Goal: Task Accomplishment & Management: Manage account settings

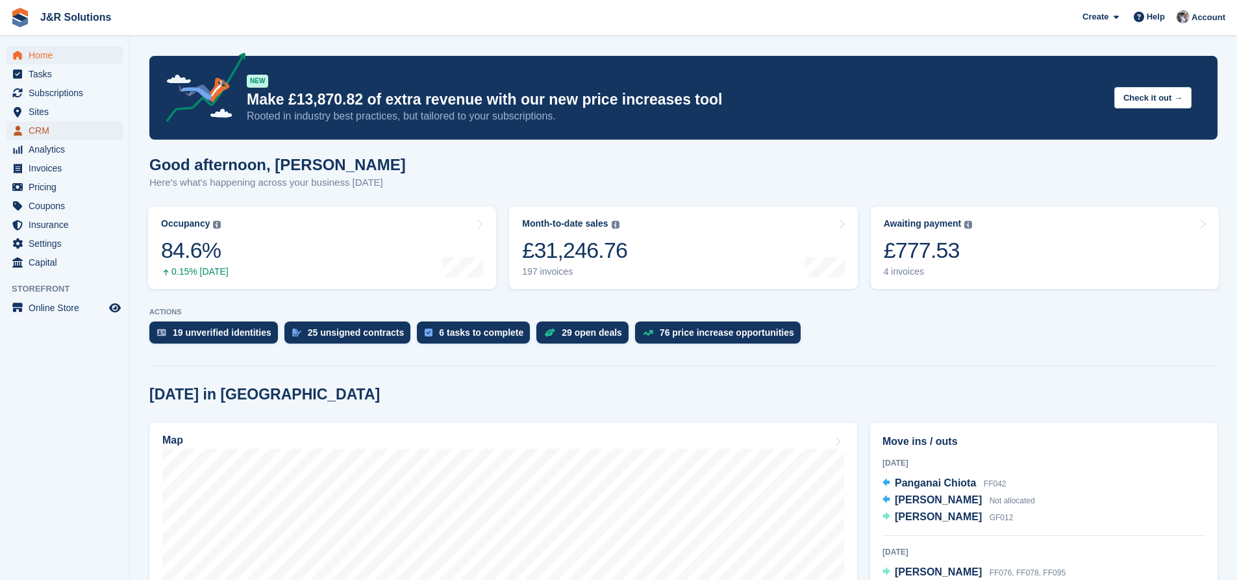
click at [40, 138] on span "CRM" at bounding box center [68, 130] width 78 height 18
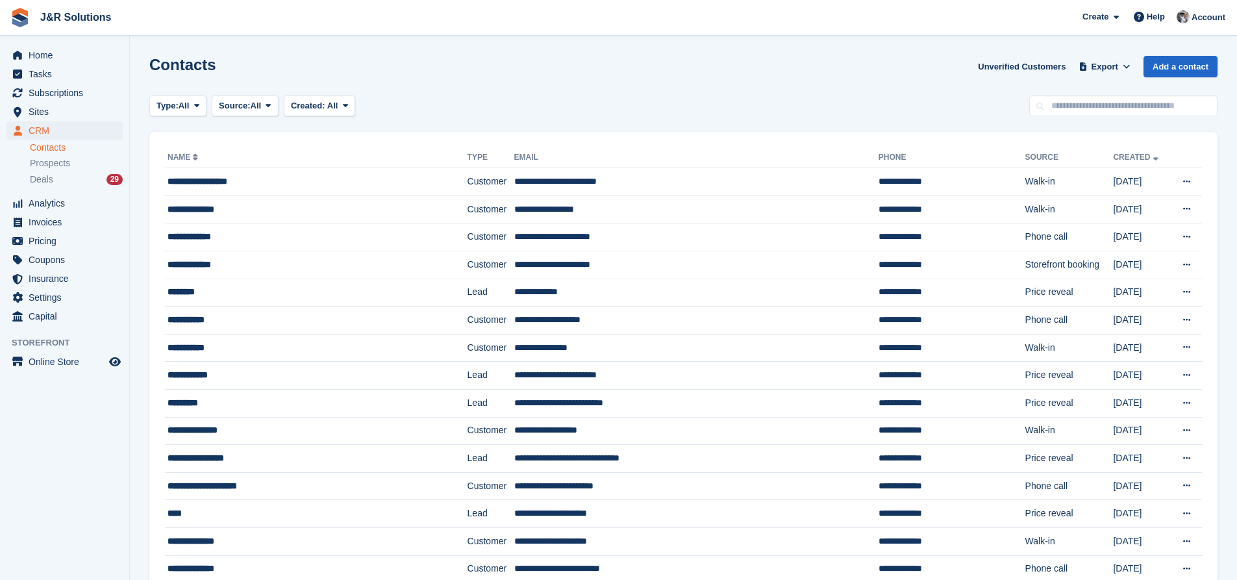
drag, startPoint x: 1128, startPoint y: 125, endPoint x: 1128, endPoint y: 108, distance: 16.9
click at [1128, 108] on input "text" at bounding box center [1124, 105] width 188 height 21
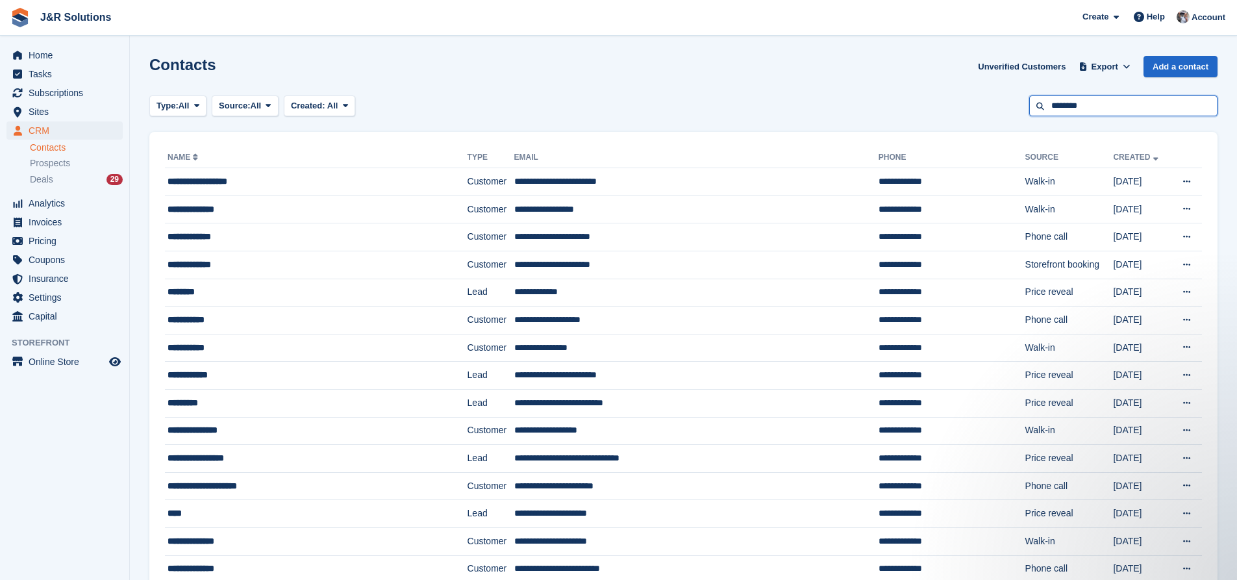
type input "********"
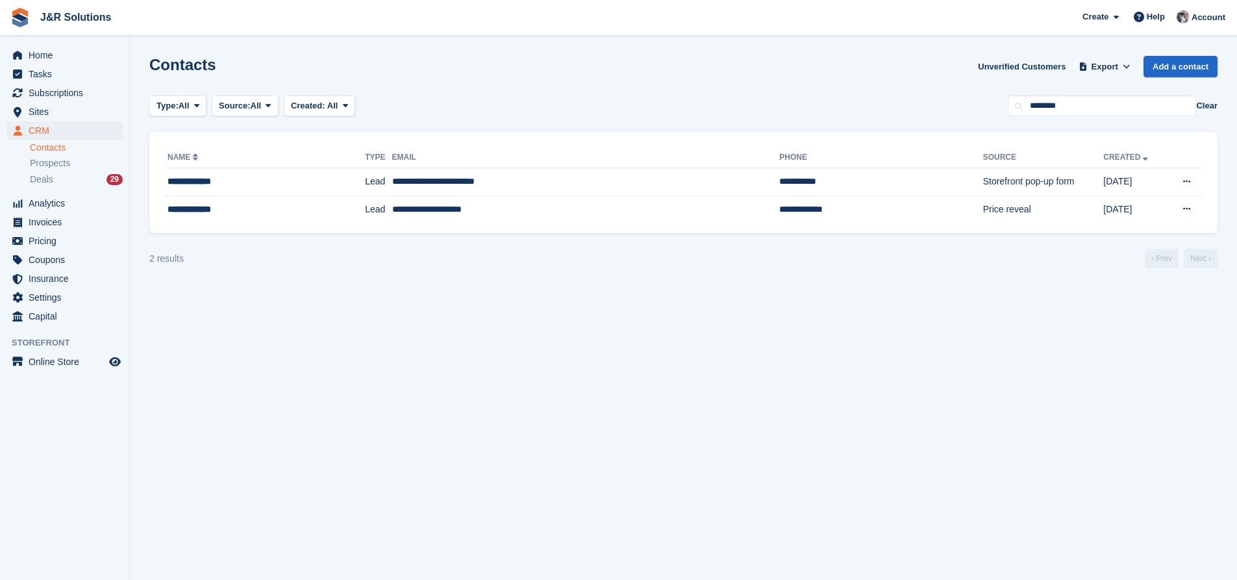
click at [568, 134] on div "**********" at bounding box center [683, 182] width 1068 height 101
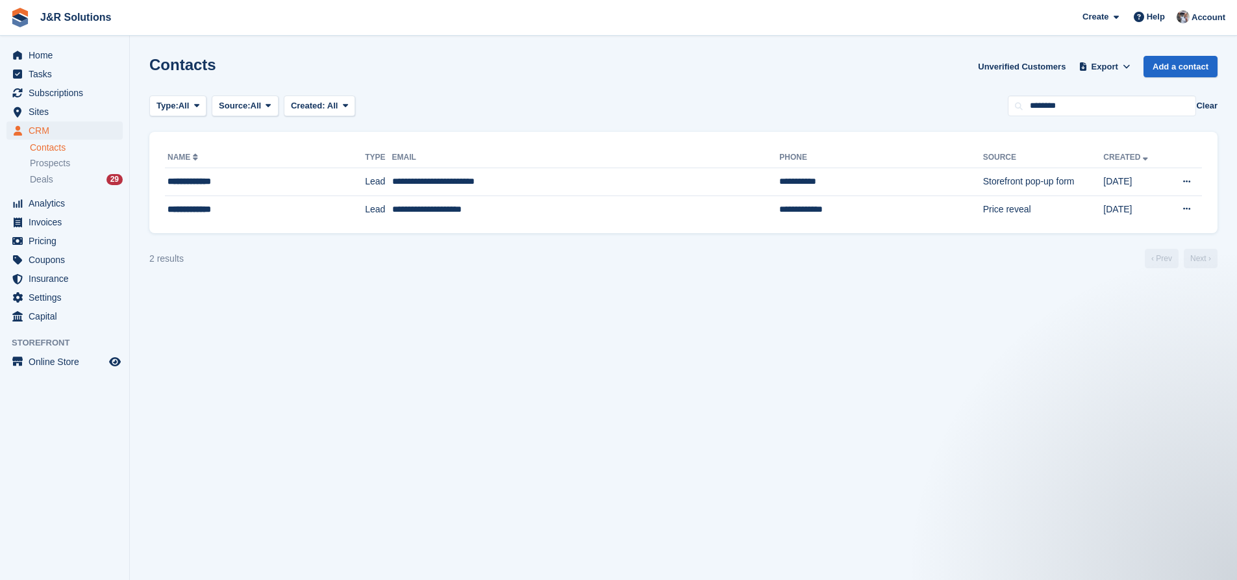
click at [568, 134] on div "**********" at bounding box center [683, 182] width 1068 height 101
drag, startPoint x: 1106, startPoint y: 110, endPoint x: 941, endPoint y: 111, distance: 164.3
click at [941, 111] on div "Type: All All Lead Customer Source: All All Storefront Backoffice Pre-Opening i…" at bounding box center [683, 105] width 1068 height 21
click at [86, 48] on span "Home" at bounding box center [68, 55] width 78 height 18
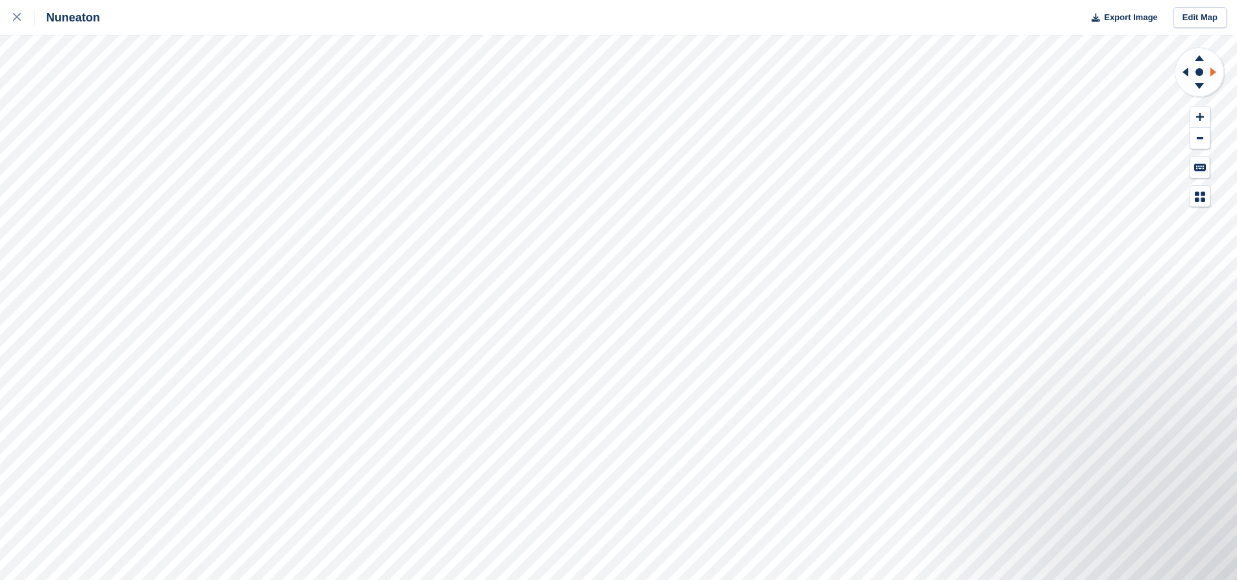
click at [1213, 67] on icon at bounding box center [1215, 72] width 16 height 34
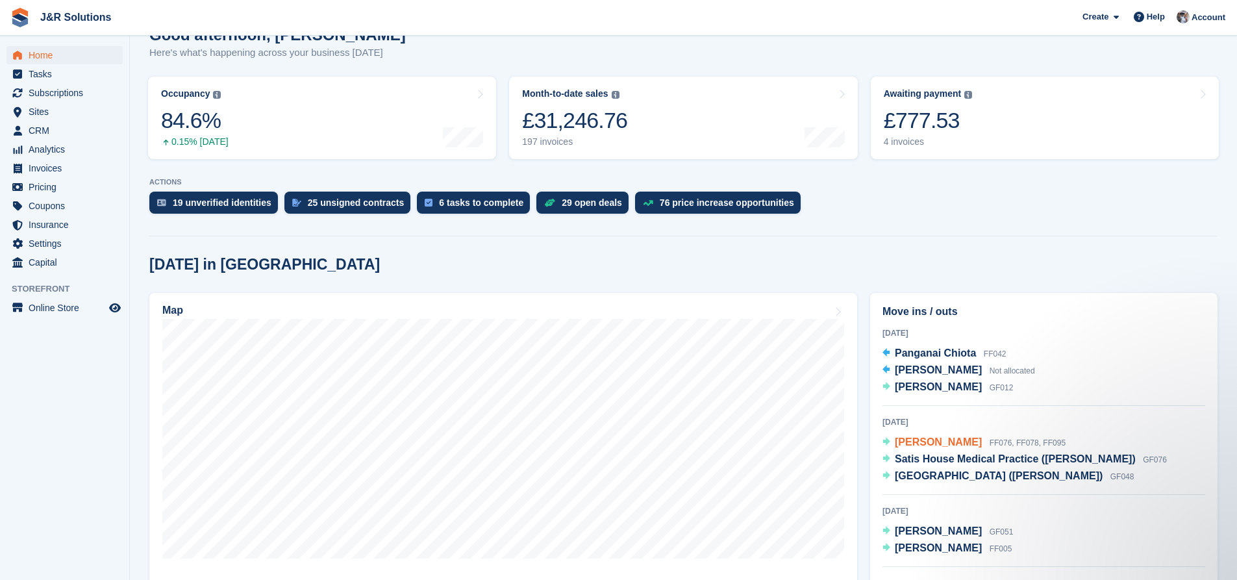
click at [937, 440] on span "[PERSON_NAME]" at bounding box center [938, 441] width 87 height 11
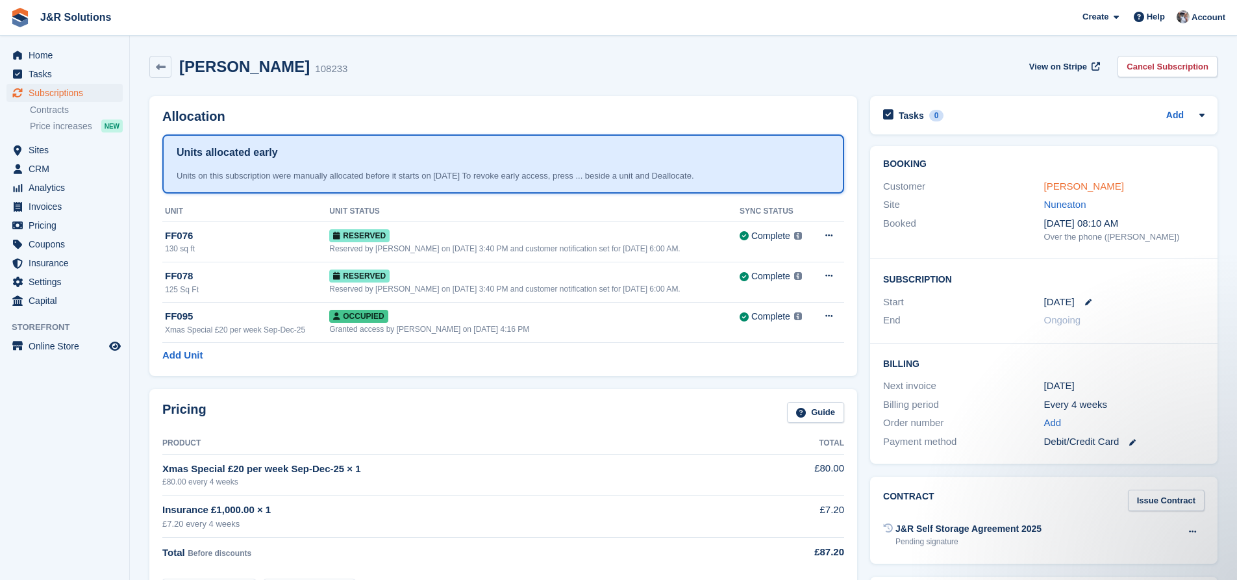
click at [1074, 186] on link "[PERSON_NAME]" at bounding box center [1084, 186] width 80 height 11
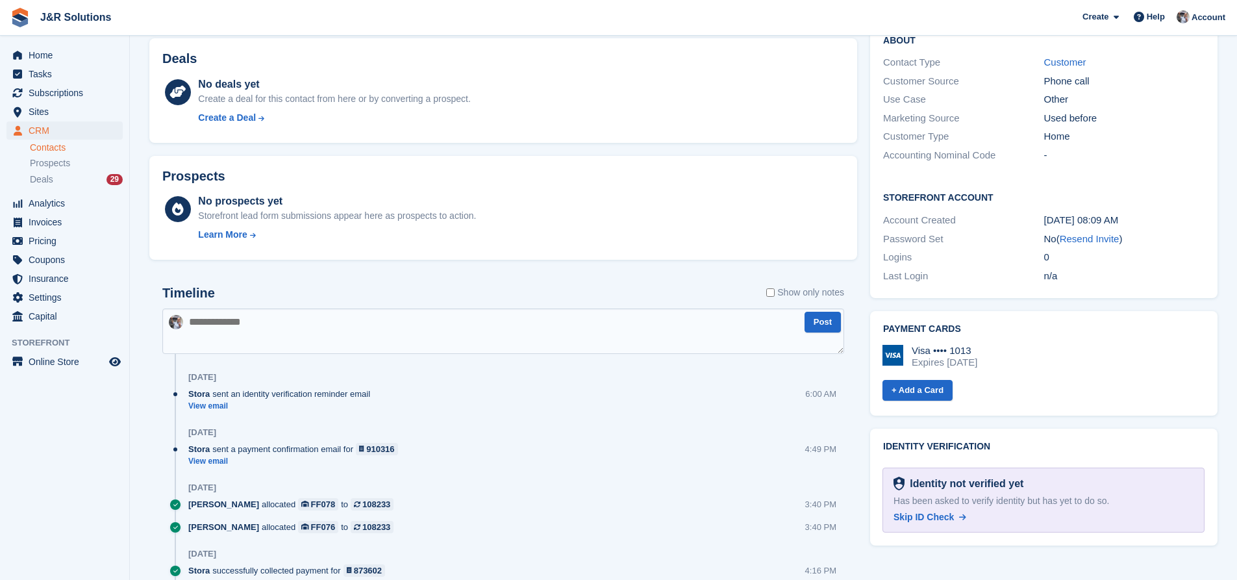
scroll to position [520, 0]
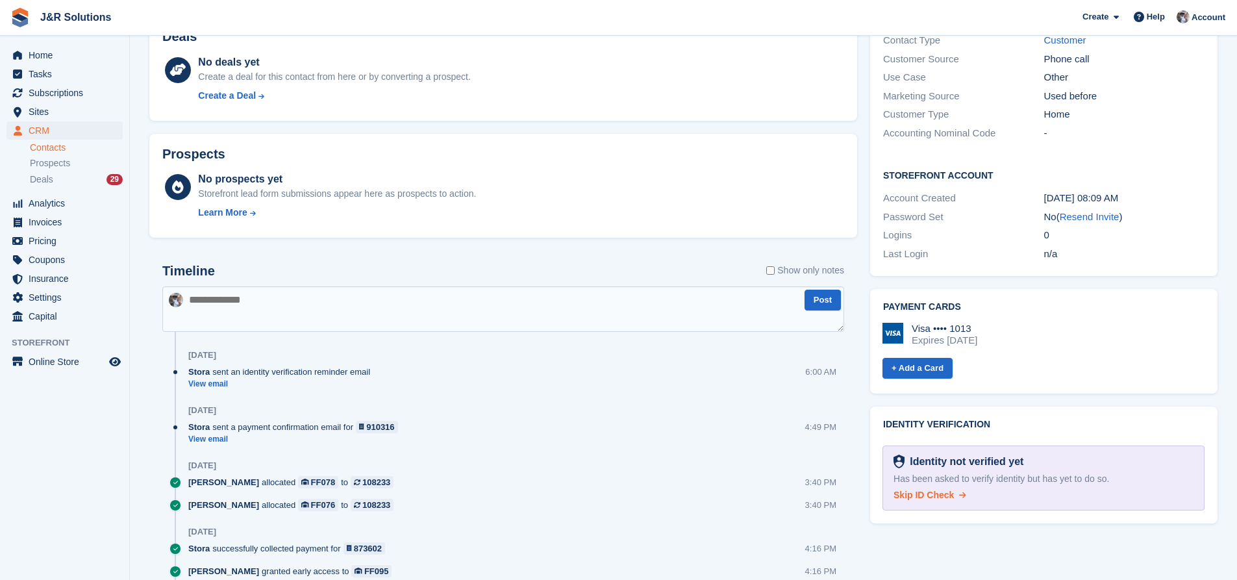
click at [948, 490] on span "Skip ID Check" at bounding box center [924, 495] width 60 height 10
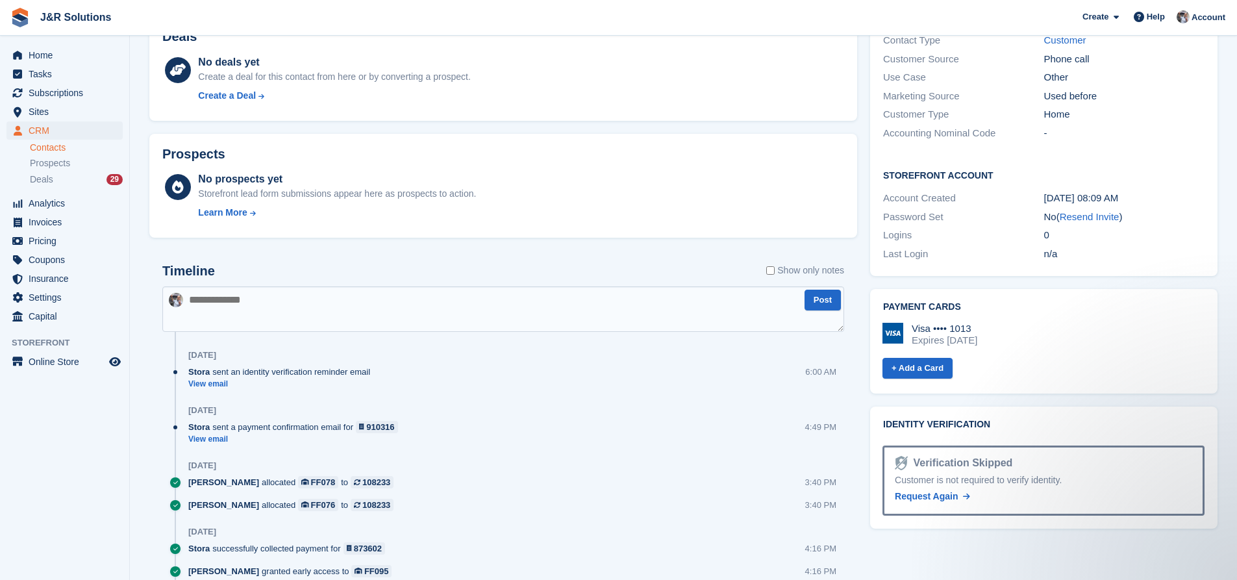
scroll to position [0, 0]
click at [1074, 211] on link "Resend Invite" at bounding box center [1090, 216] width 60 height 11
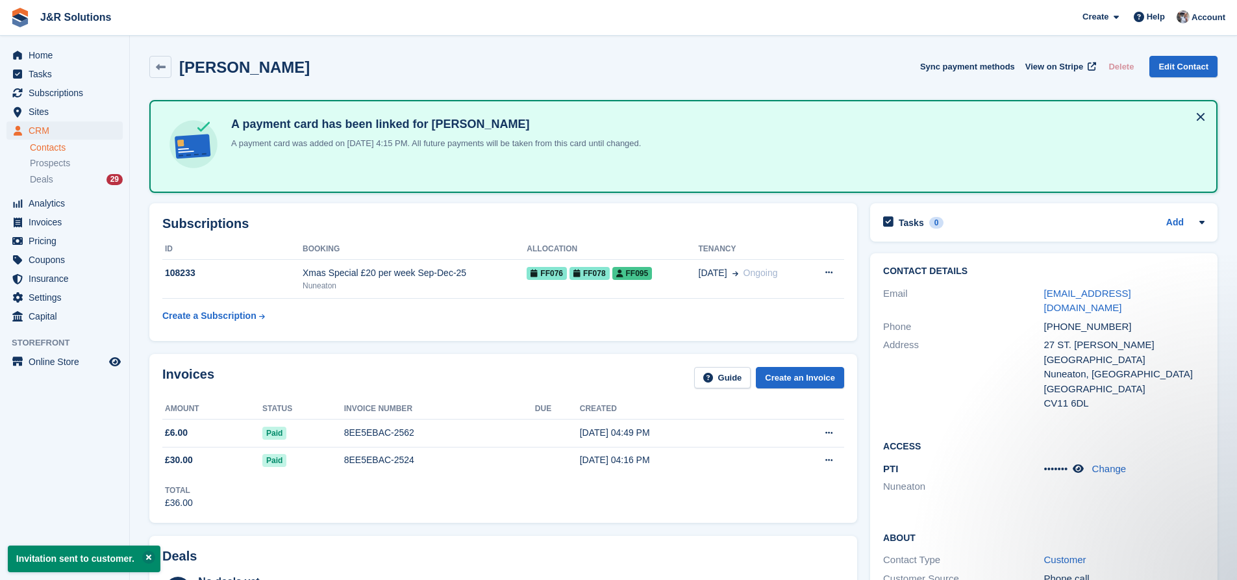
click at [468, 249] on th "Booking" at bounding box center [415, 249] width 224 height 21
click at [472, 270] on div "Xmas Special £20 per week Sep-Dec-25" at bounding box center [415, 273] width 224 height 14
